Goal: Transaction & Acquisition: Purchase product/service

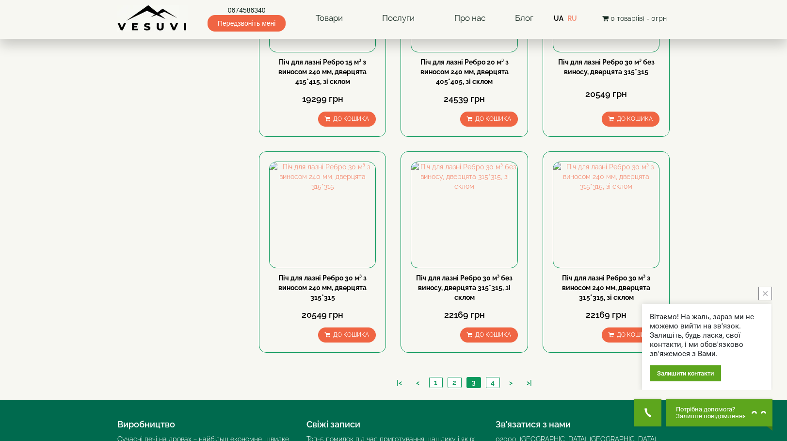
scroll to position [921, 0]
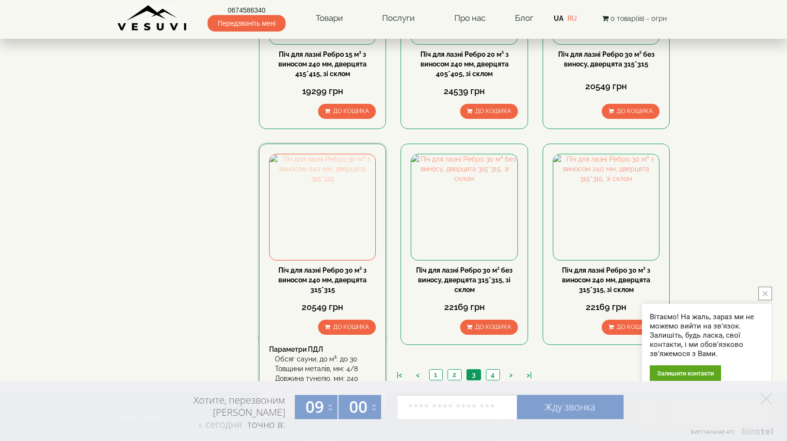
click at [319, 215] on img at bounding box center [323, 207] width 106 height 106
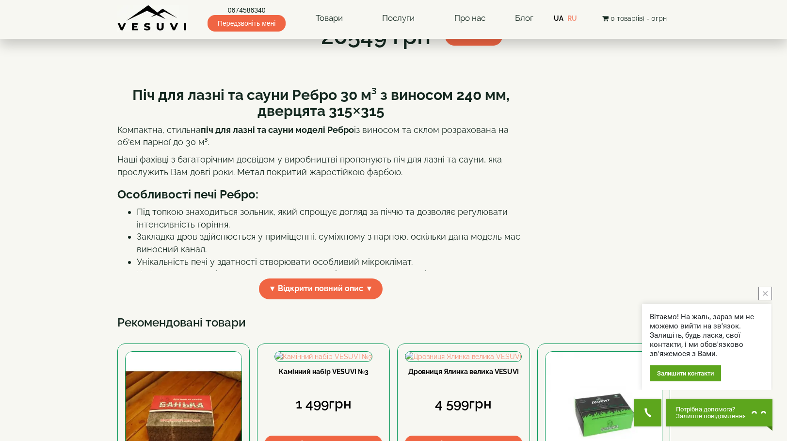
scroll to position [48, 0]
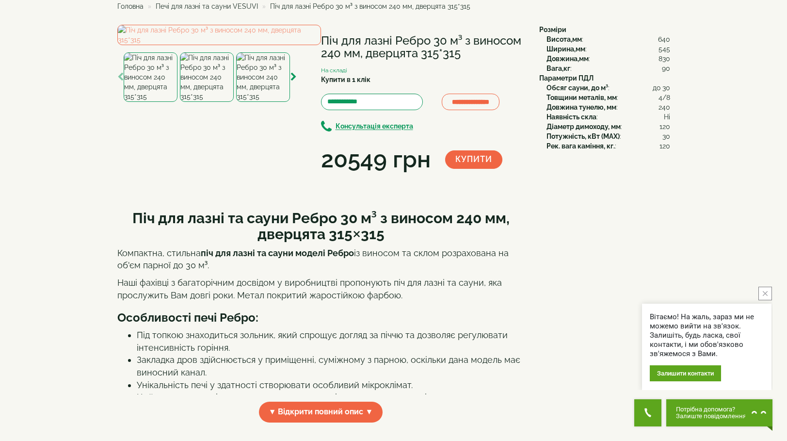
click at [290, 102] on div at bounding box center [263, 76] width 54 height 49
click at [293, 81] on icon "button" at bounding box center [294, 77] width 6 height 9
click at [255, 102] on img at bounding box center [264, 76] width 54 height 49
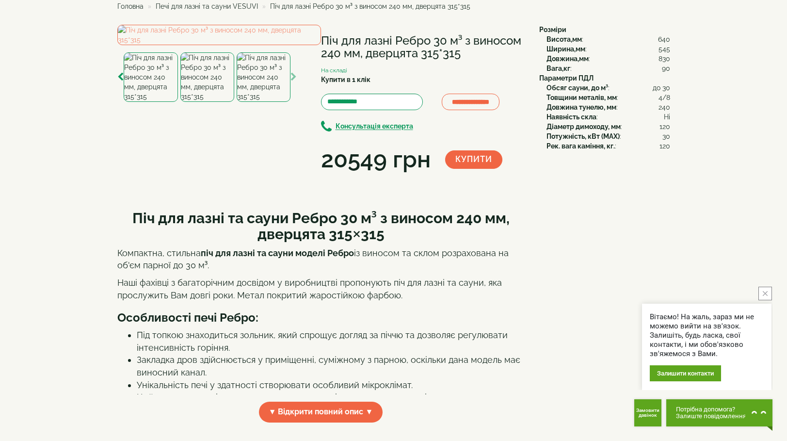
scroll to position [0, 0]
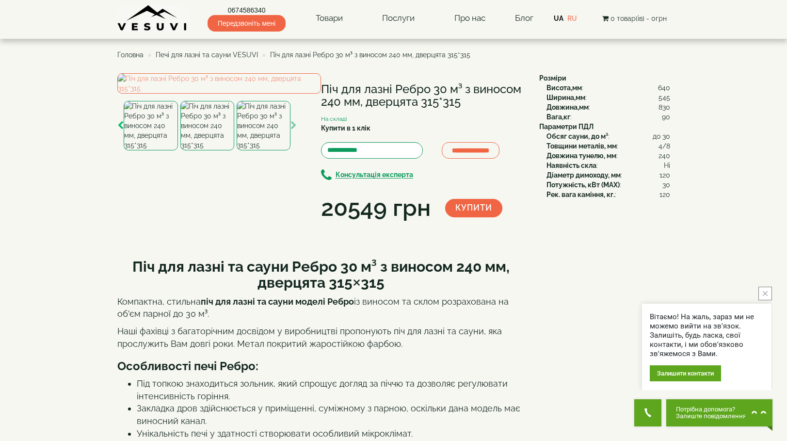
click at [118, 130] on icon "button" at bounding box center [120, 125] width 6 height 9
click at [117, 130] on icon "button" at bounding box center [120, 125] width 6 height 9
click at [159, 150] on img at bounding box center [151, 125] width 54 height 49
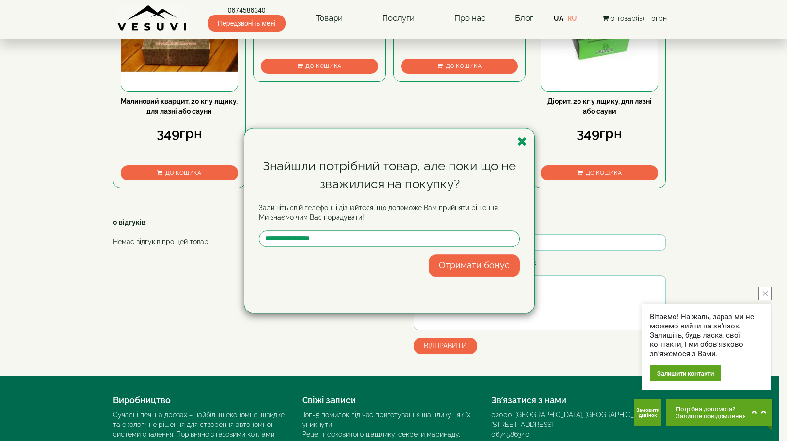
scroll to position [533, 0]
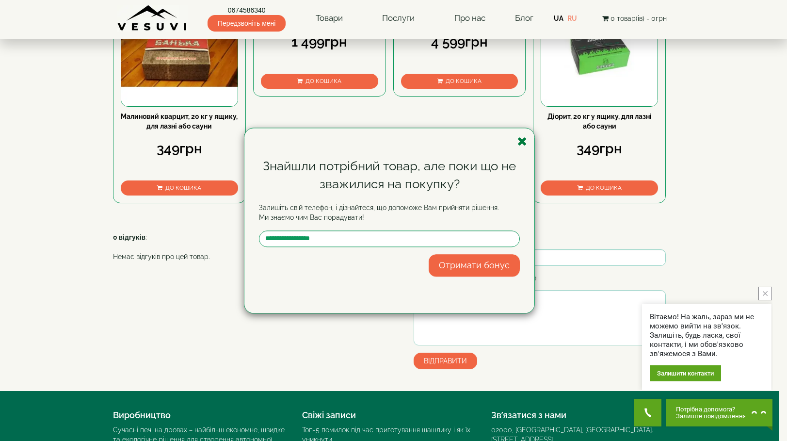
click at [521, 136] on icon "button" at bounding box center [522, 141] width 10 height 12
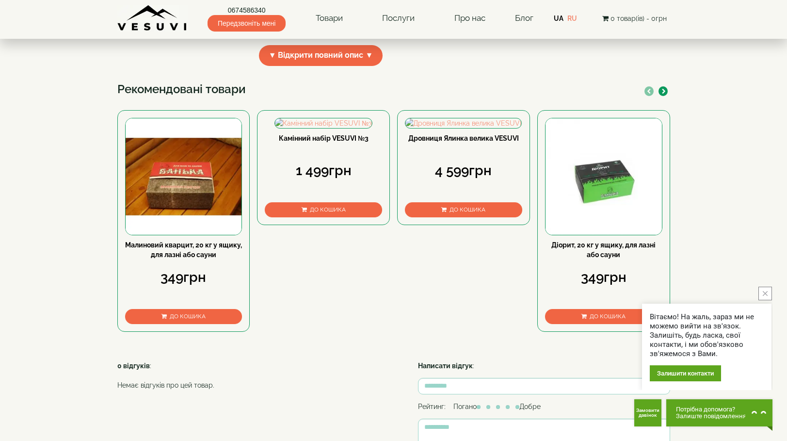
scroll to position [400, 0]
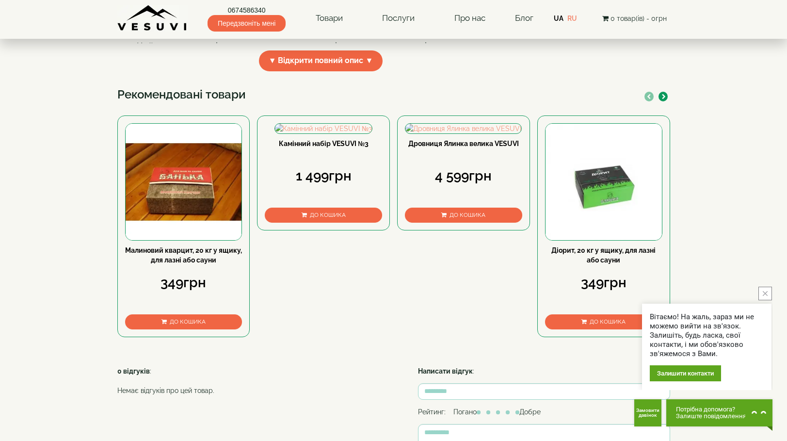
click at [666, 101] on button "button" at bounding box center [663, 97] width 9 height 10
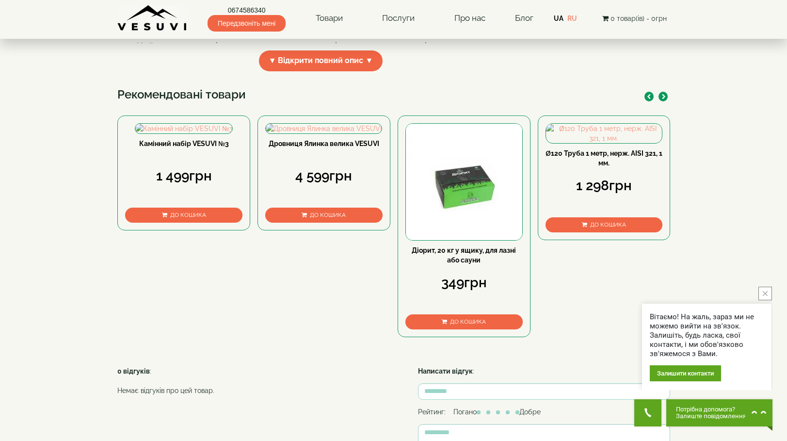
click at [666, 101] on button "button" at bounding box center [663, 97] width 9 height 10
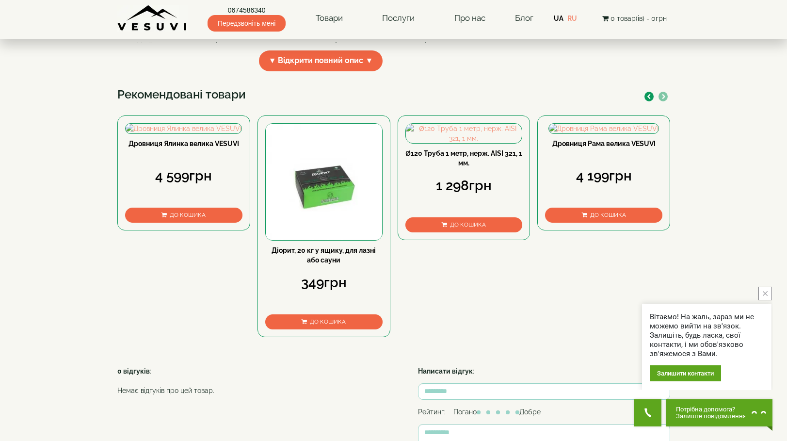
click at [666, 101] on button "button" at bounding box center [663, 97] width 9 height 10
click at [647, 99] on icon "button" at bounding box center [649, 96] width 4 height 5
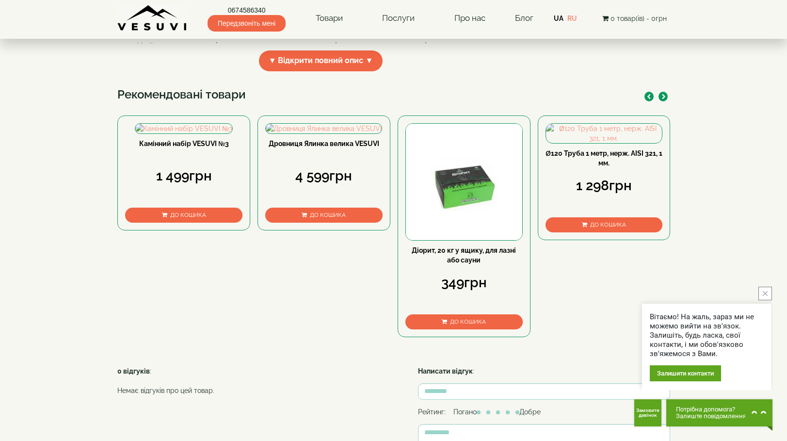
click at [647, 99] on icon "button" at bounding box center [649, 96] width 4 height 5
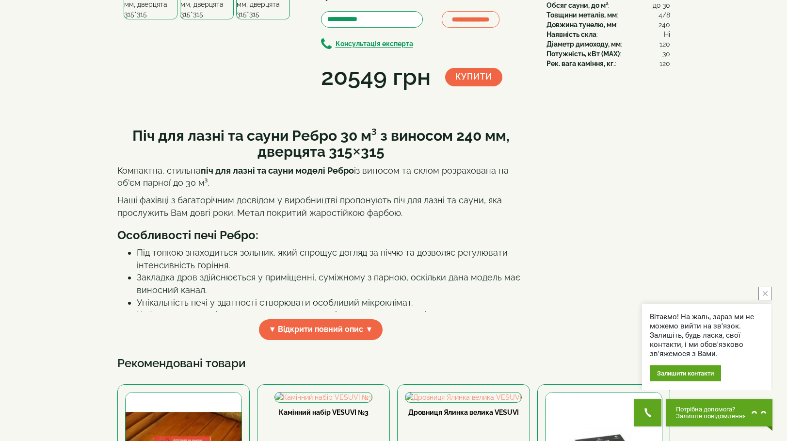
scroll to position [0, 0]
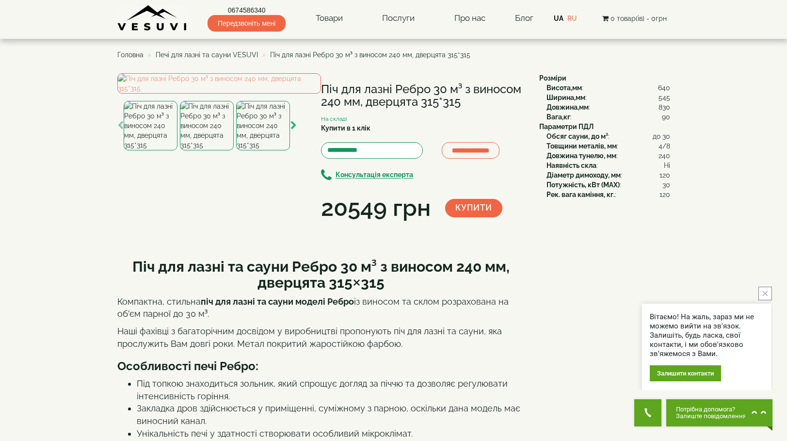
click at [293, 130] on icon "button" at bounding box center [294, 125] width 6 height 9
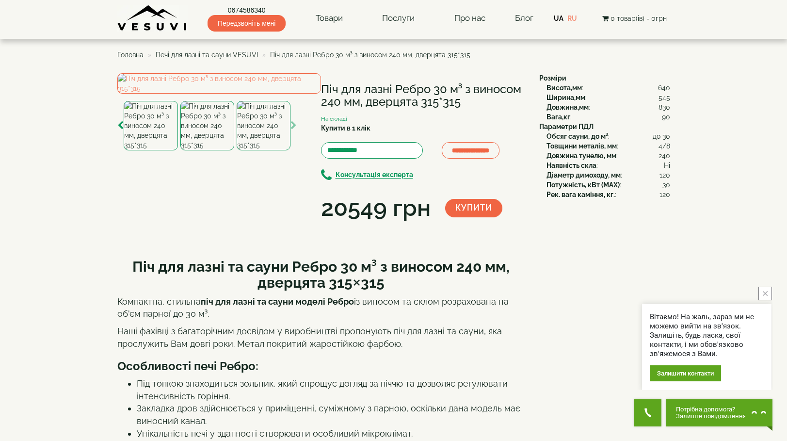
click at [253, 150] on img at bounding box center [264, 125] width 54 height 49
click at [206, 150] on img at bounding box center [207, 125] width 54 height 49
click at [255, 150] on img at bounding box center [264, 125] width 54 height 49
click at [291, 130] on icon "button" at bounding box center [294, 125] width 6 height 9
click at [266, 150] on img at bounding box center [264, 125] width 54 height 49
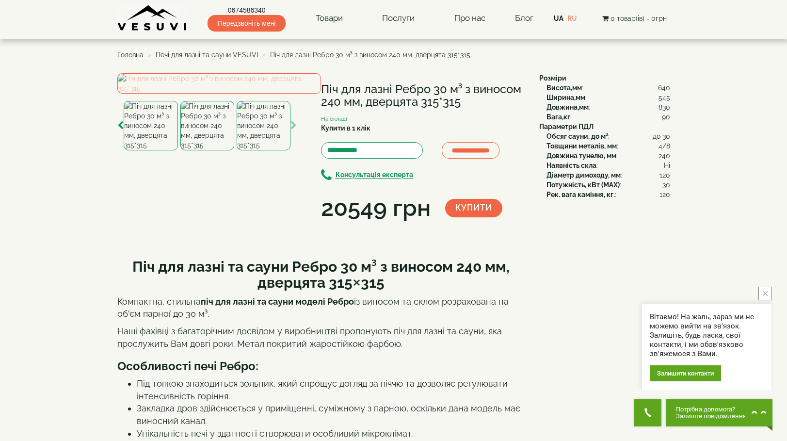
click at [239, 94] on img at bounding box center [219, 83] width 204 height 20
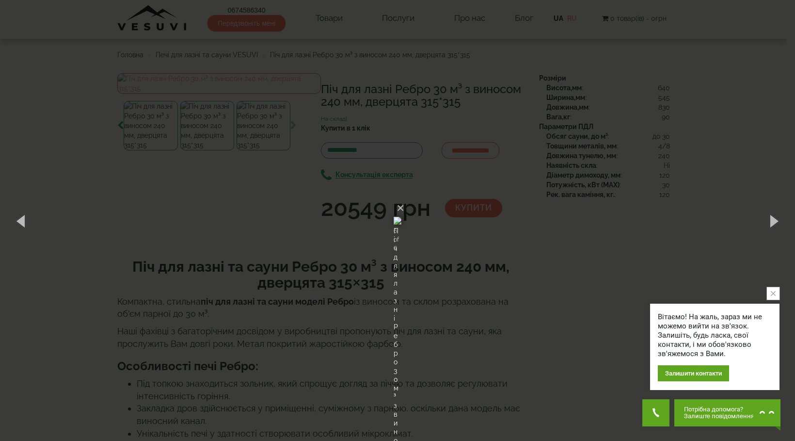
click at [402, 244] on img at bounding box center [398, 220] width 8 height 47
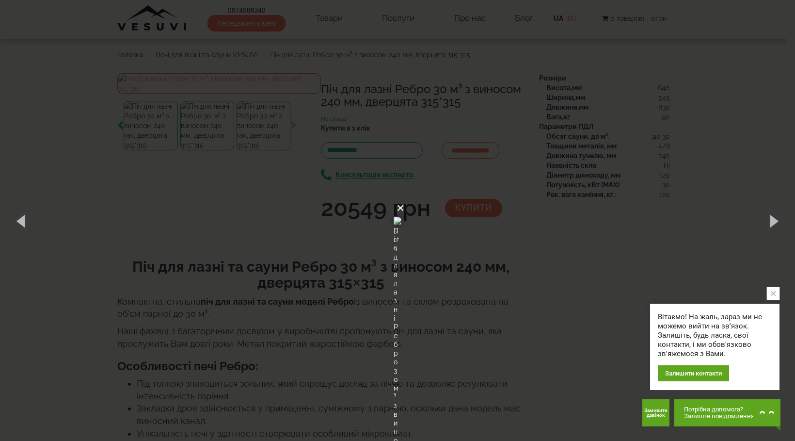
click at [404, 197] on button "×" at bounding box center [401, 207] width 8 height 21
